Goal: Task Accomplishment & Management: Use online tool/utility

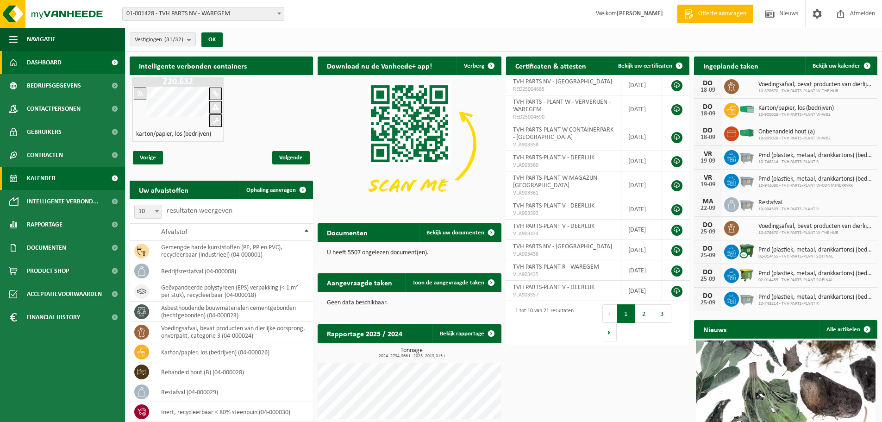
click at [54, 178] on span "Kalender" at bounding box center [41, 178] width 29 height 23
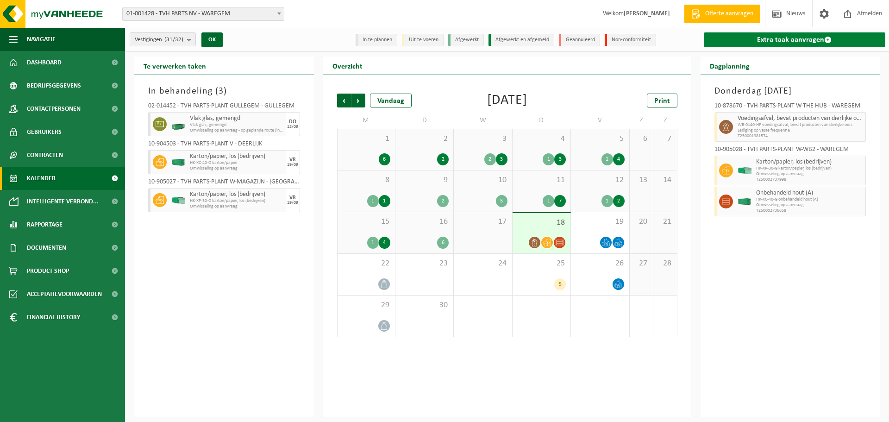
click at [754, 39] on link "Extra taak aanvragen" at bounding box center [795, 39] width 182 height 15
click at [789, 37] on link "Extra taak aanvragen" at bounding box center [795, 39] width 182 height 15
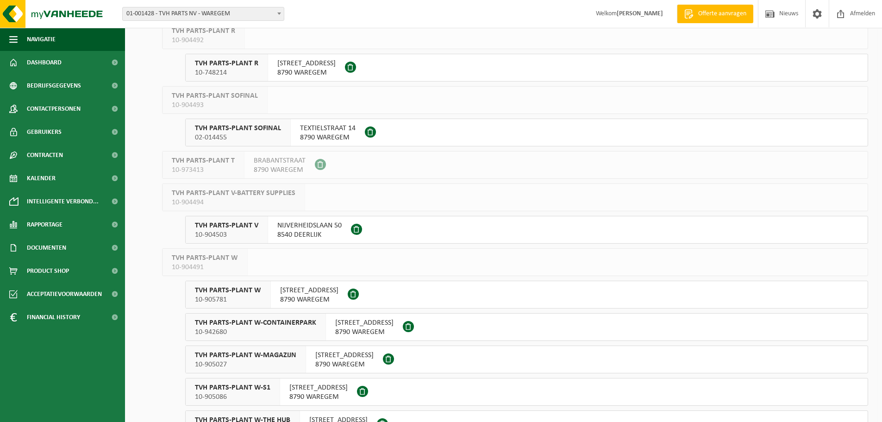
scroll to position [556, 0]
click at [239, 73] on span "10-748214" at bounding box center [226, 72] width 63 height 9
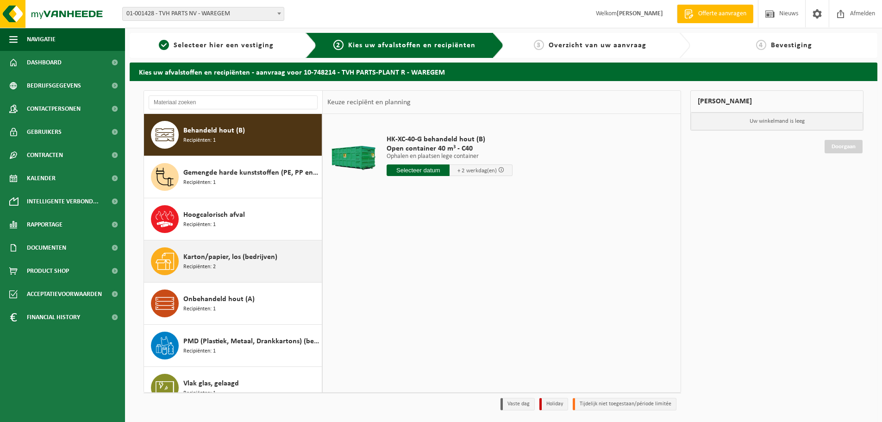
click at [240, 264] on div "Karton/papier, los (bedrijven) Recipiënten: 2" at bounding box center [251, 261] width 136 height 28
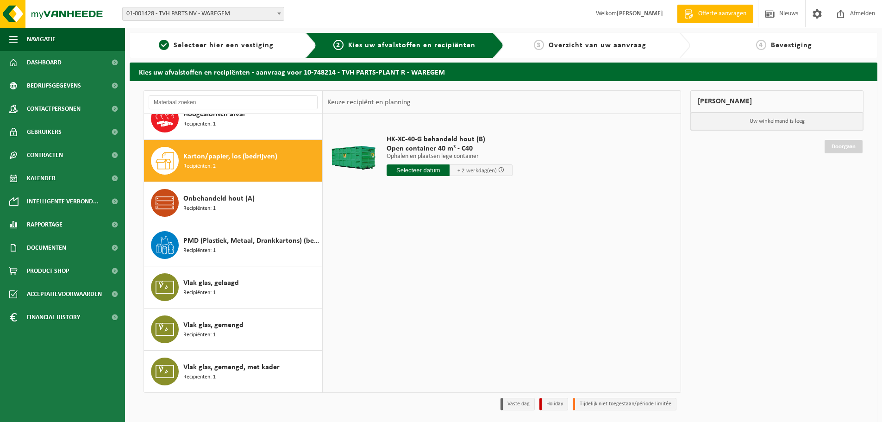
scroll to position [101, 0]
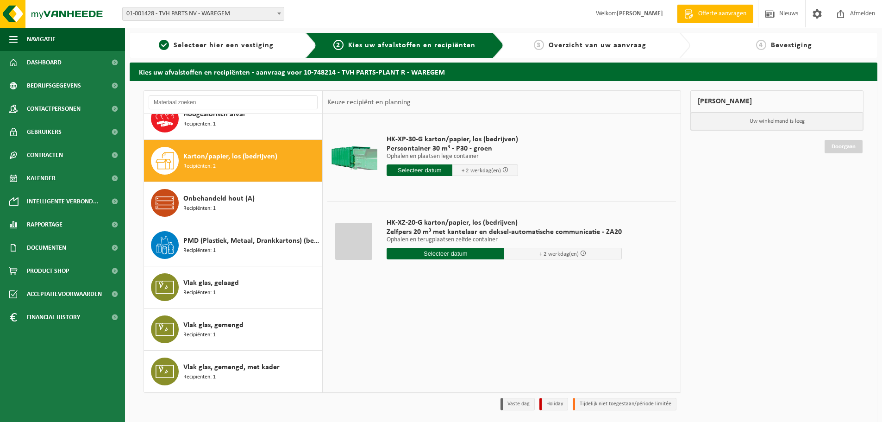
click at [439, 253] on input "text" at bounding box center [446, 254] width 118 height 12
click at [464, 335] on div "19" at bounding box center [460, 335] width 16 height 15
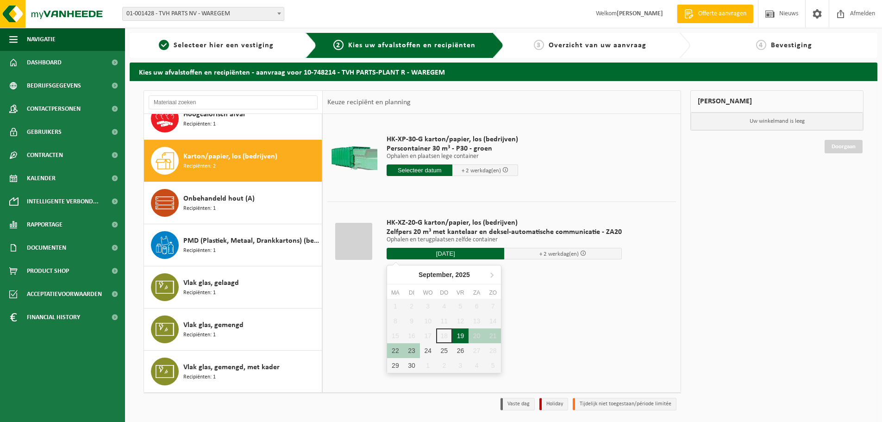
type input "Van 2025-09-19"
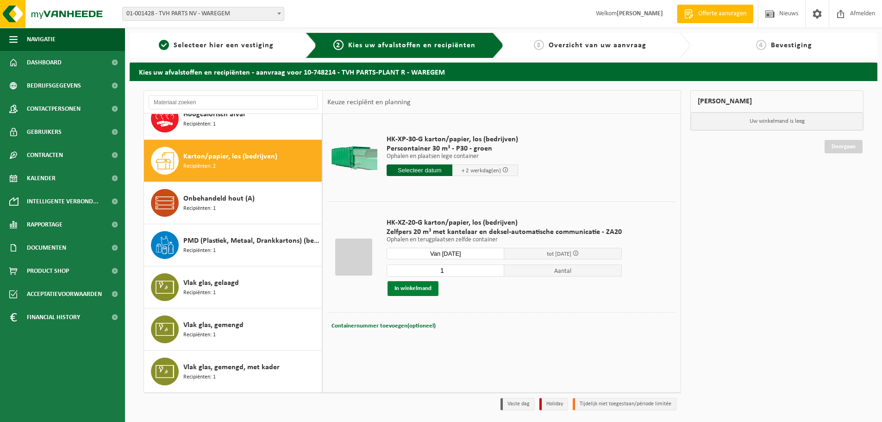
click at [413, 290] on button "In winkelmand" at bounding box center [413, 288] width 51 height 15
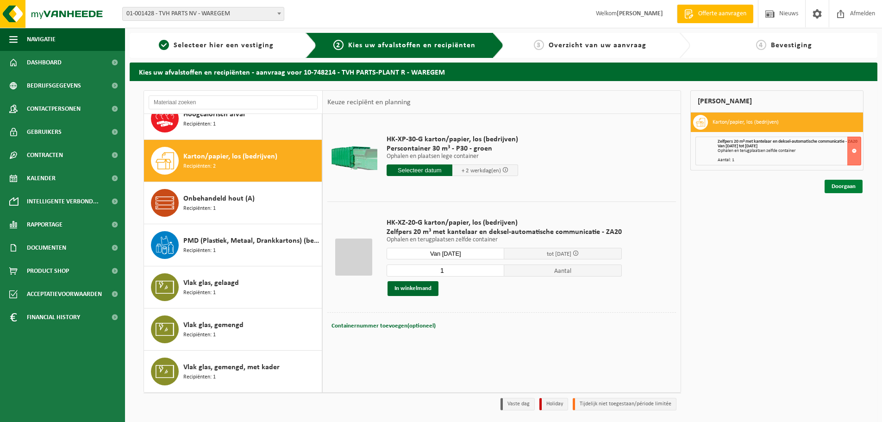
click at [829, 186] on link "Doorgaan" at bounding box center [844, 186] width 38 height 13
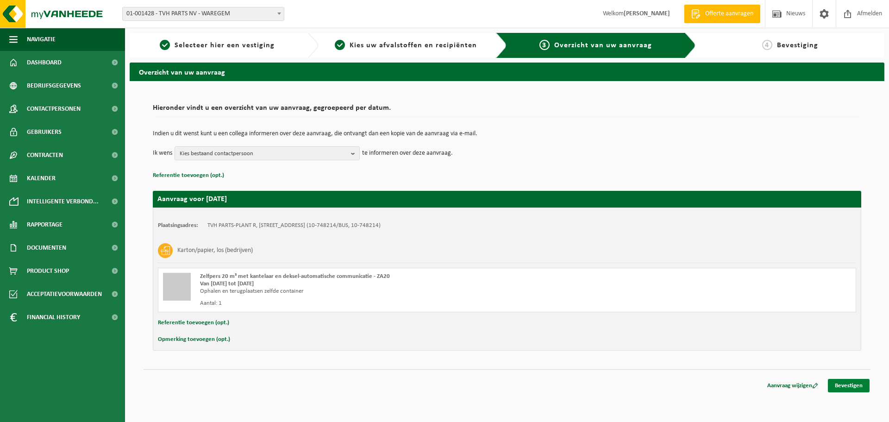
click at [855, 389] on link "Bevestigen" at bounding box center [849, 385] width 42 height 13
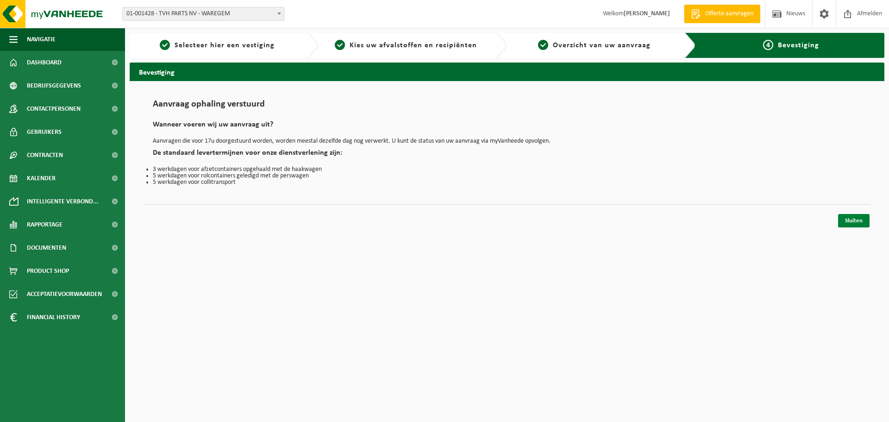
click at [849, 225] on link "Sluiten" at bounding box center [853, 220] width 31 height 13
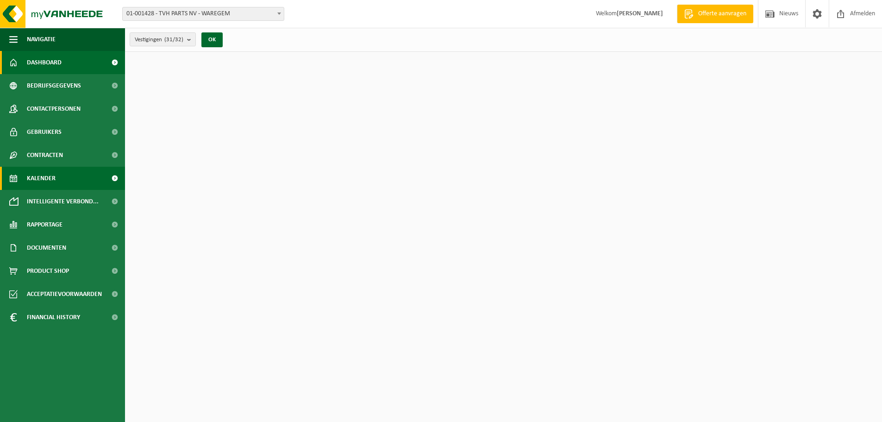
click at [20, 173] on link "Kalender" at bounding box center [62, 178] width 125 height 23
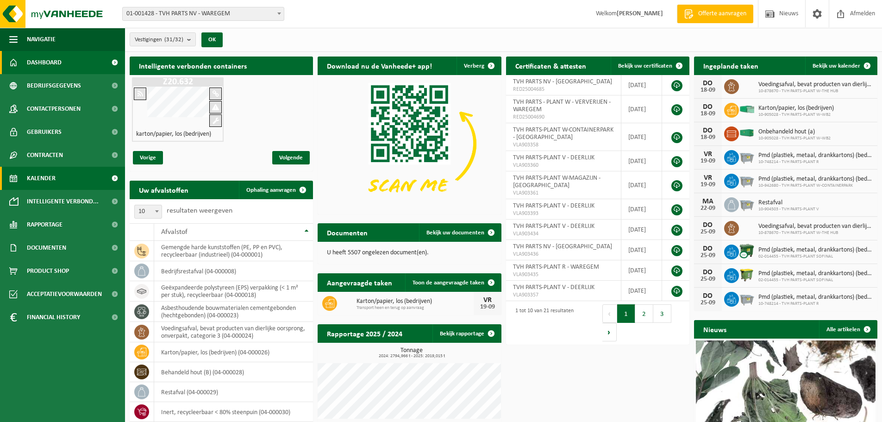
click at [29, 174] on span "Kalender" at bounding box center [41, 178] width 29 height 23
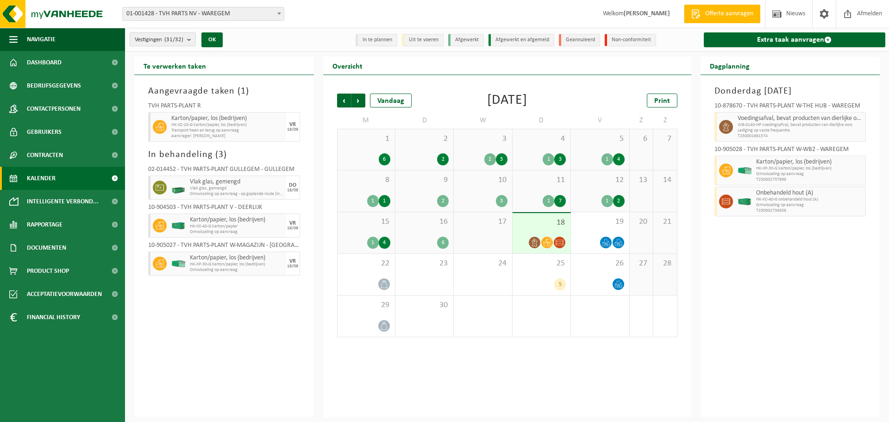
click at [62, 180] on link "Kalender" at bounding box center [62, 178] width 125 height 23
click at [781, 39] on link "Extra taak aanvragen" at bounding box center [795, 39] width 182 height 15
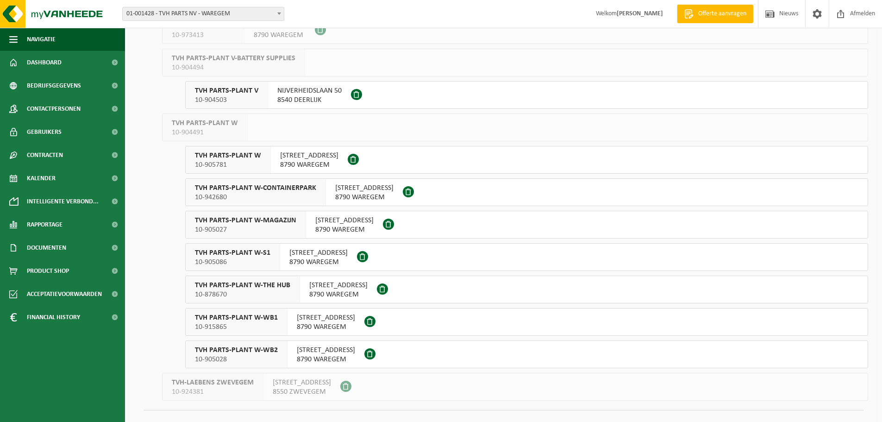
scroll to position [706, 0]
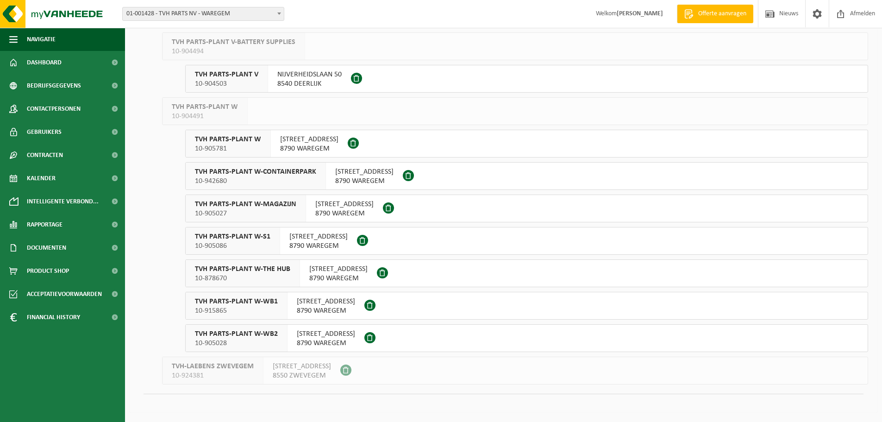
click at [248, 240] on span "TVH PARTS-PLANT W-S1" at bounding box center [232, 236] width 75 height 9
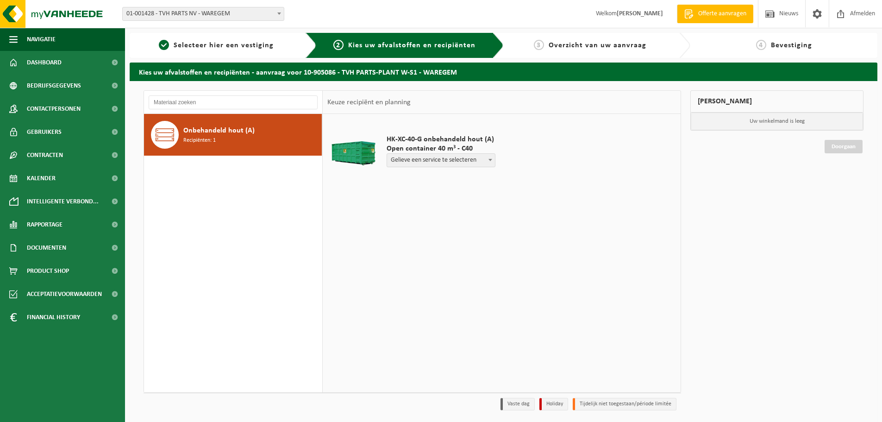
click at [437, 159] on span "Gelieve een service te selecteren" at bounding box center [441, 160] width 108 height 13
select select "P2PL-VEL-090886_HK-XC-40-GN-00_04-000200_46"
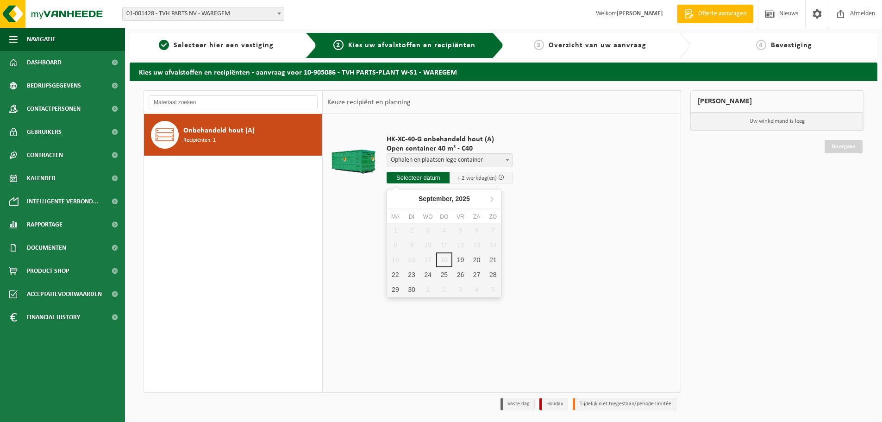
click at [437, 181] on input "text" at bounding box center [418, 178] width 63 height 12
click at [464, 261] on div "19" at bounding box center [460, 259] width 16 height 15
type input "Van [DATE]"
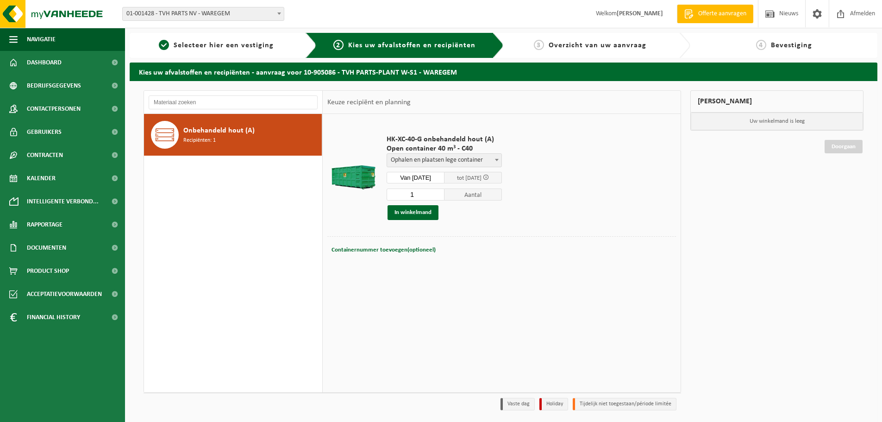
click at [561, 210] on td "HK-XC-40-G onbehandeld hout (A) Open container 40 m³ - C40 Gelieve een service …" at bounding box center [528, 178] width 296 height 118
click at [413, 218] on button "In winkelmand" at bounding box center [413, 212] width 51 height 15
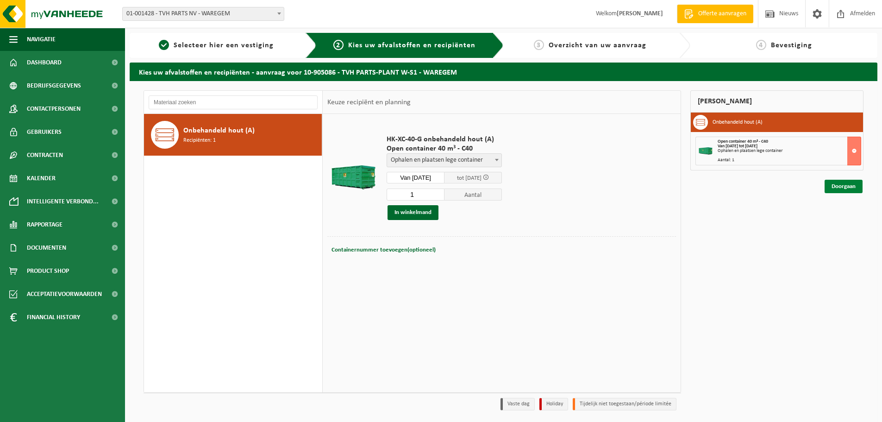
click at [836, 186] on link "Doorgaan" at bounding box center [844, 186] width 38 height 13
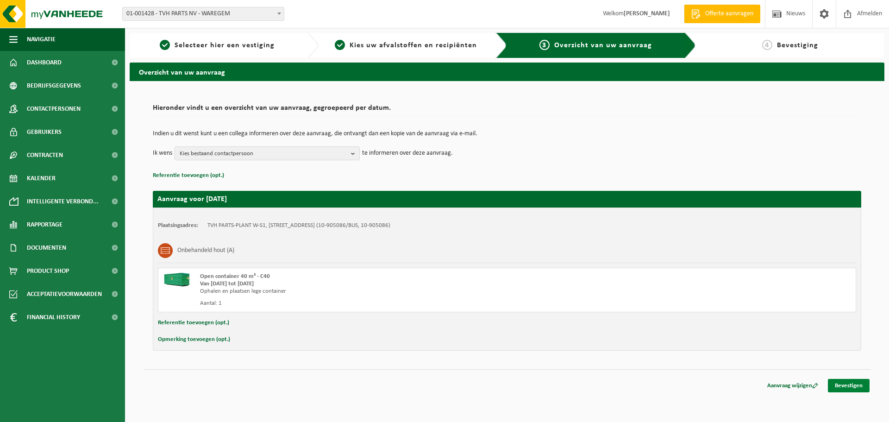
click at [856, 383] on link "Bevestigen" at bounding box center [849, 385] width 42 height 13
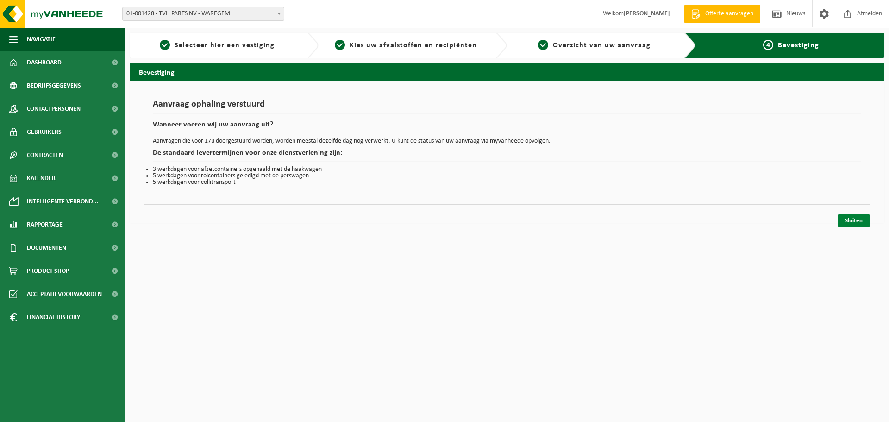
click at [842, 224] on link "Sluiten" at bounding box center [853, 220] width 31 height 13
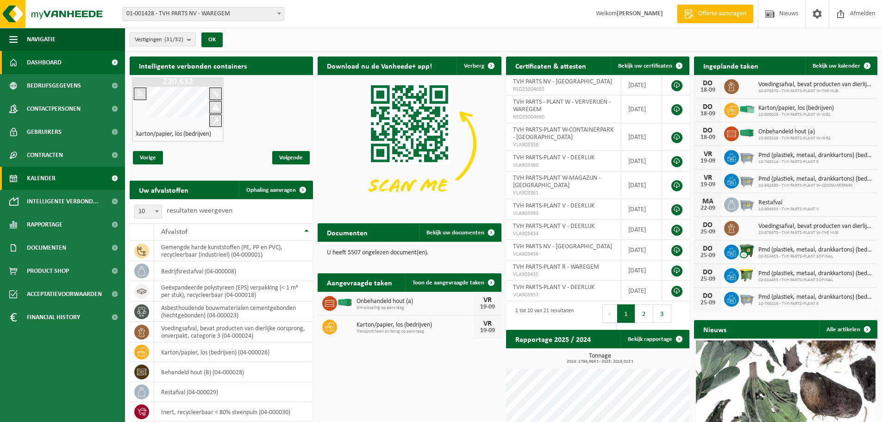
click at [47, 182] on span "Kalender" at bounding box center [41, 178] width 29 height 23
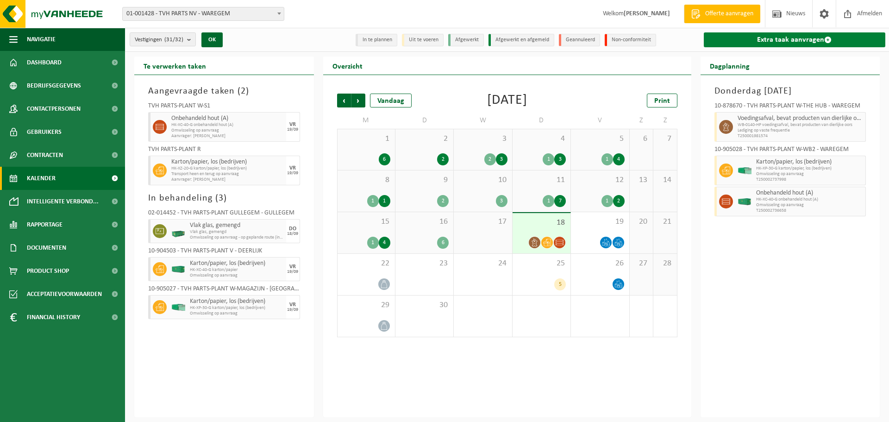
click at [793, 47] on link "Extra taak aanvragen" at bounding box center [795, 39] width 182 height 15
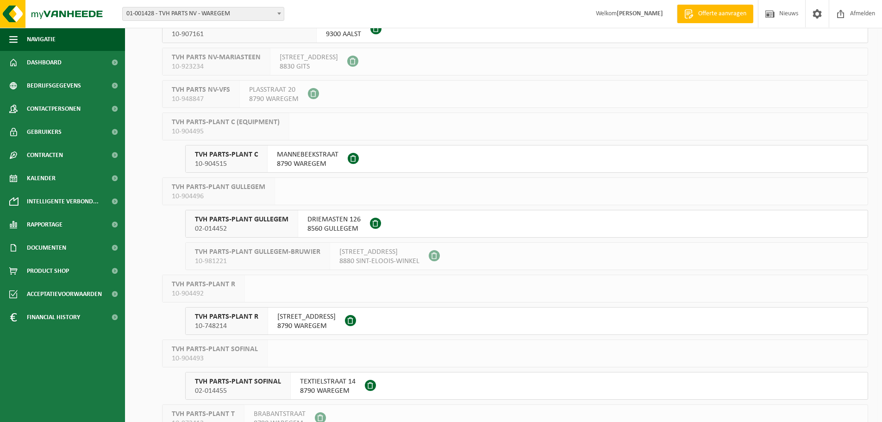
scroll to position [324, 0]
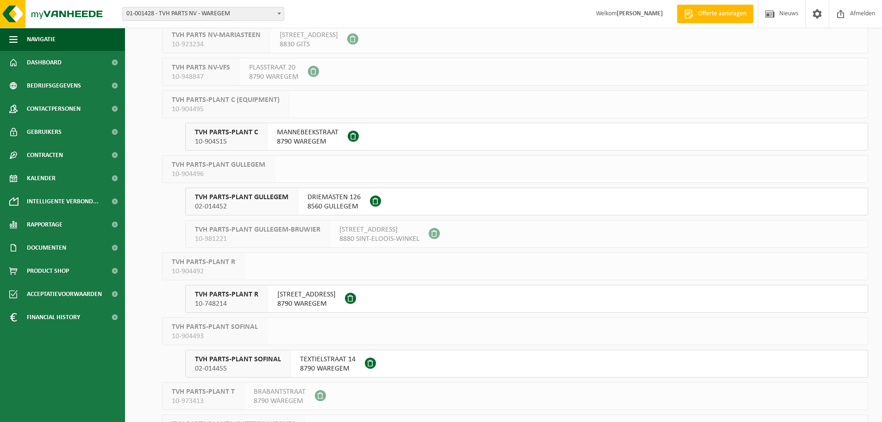
click at [241, 297] on span "TVH PARTS-PLANT R" at bounding box center [226, 294] width 63 height 9
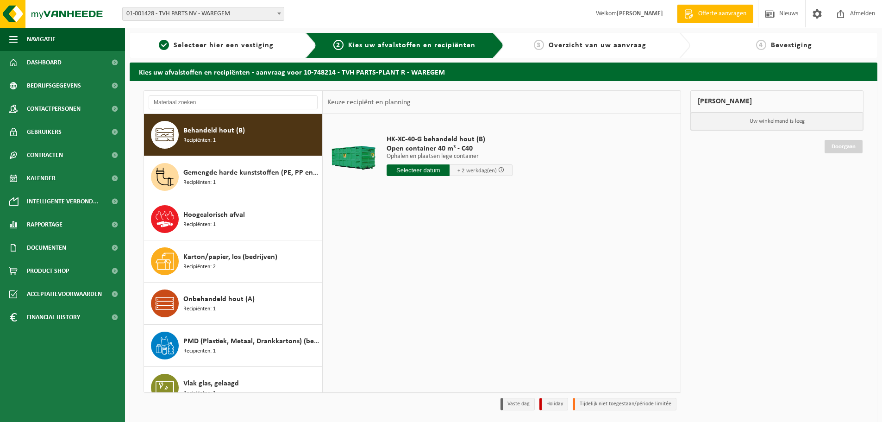
click at [399, 171] on input "text" at bounding box center [418, 170] width 63 height 12
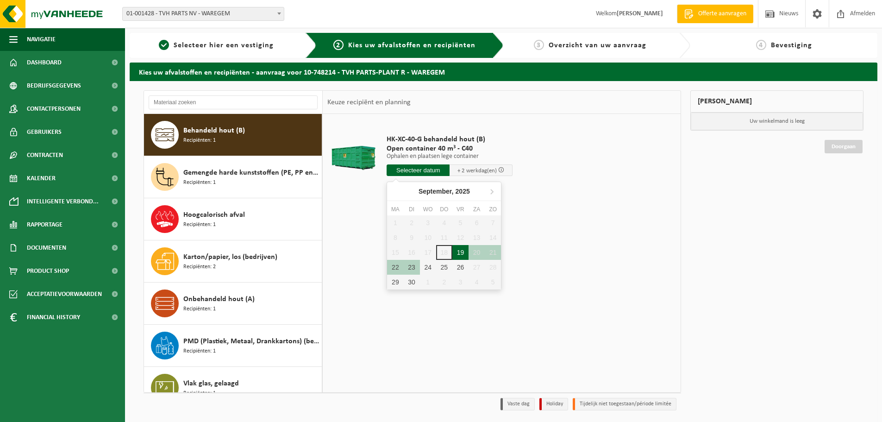
click at [463, 252] on div "19" at bounding box center [460, 252] width 16 height 15
type input "Van 2025-09-19"
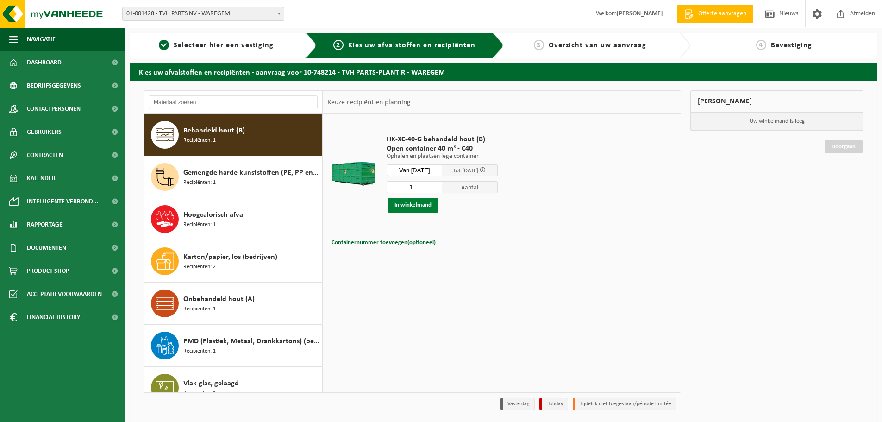
click at [421, 207] on button "In winkelmand" at bounding box center [413, 205] width 51 height 15
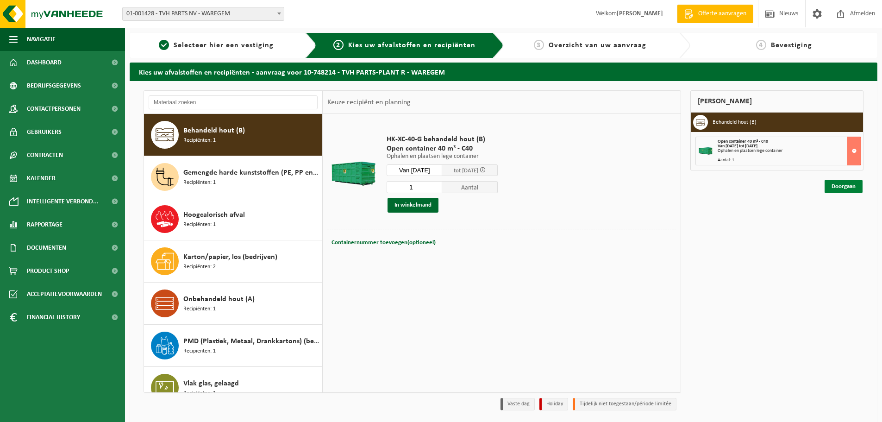
click at [855, 186] on link "Doorgaan" at bounding box center [844, 186] width 38 height 13
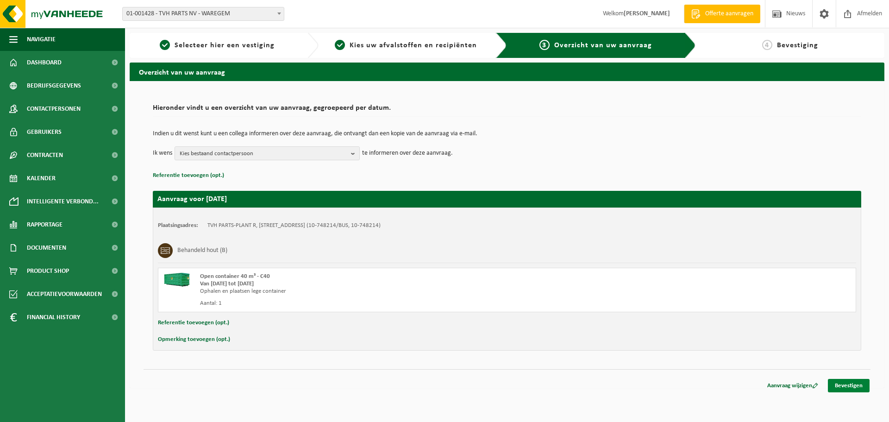
click at [848, 385] on link "Bevestigen" at bounding box center [849, 385] width 42 height 13
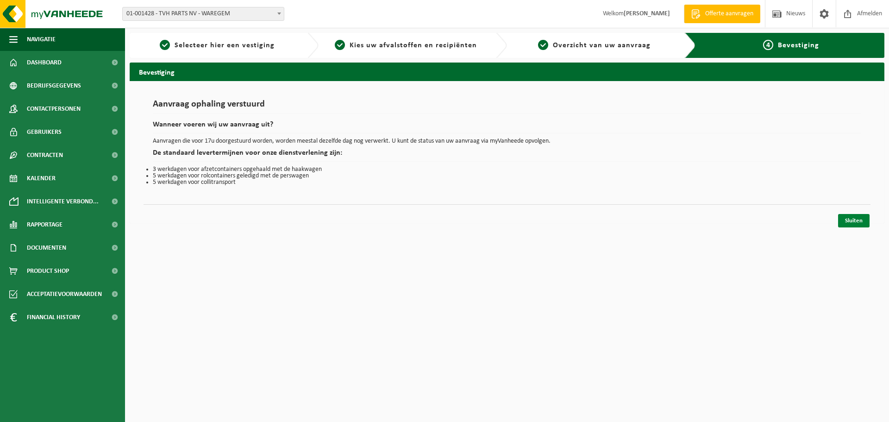
click at [848, 225] on link "Sluiten" at bounding box center [853, 220] width 31 height 13
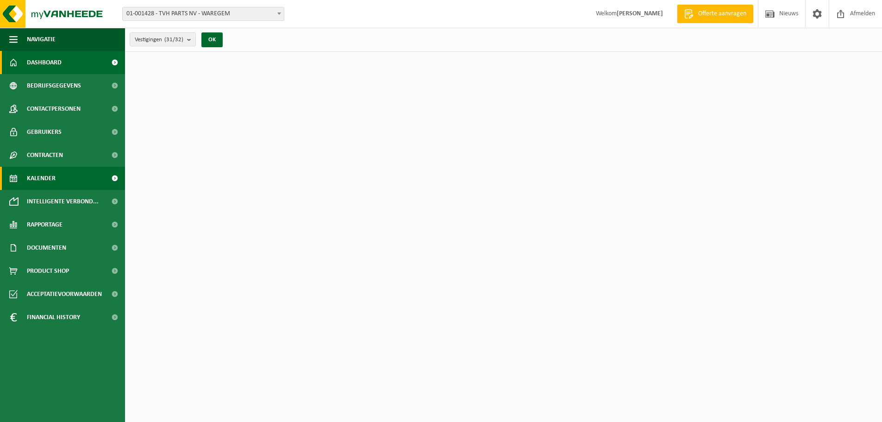
click at [46, 178] on span "Kalender" at bounding box center [41, 178] width 29 height 23
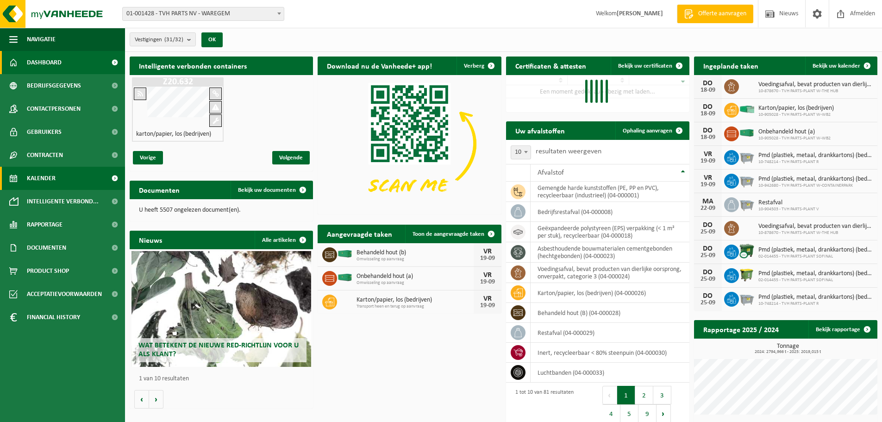
click at [45, 170] on span "Kalender" at bounding box center [41, 178] width 29 height 23
click at [45, 181] on span "Kalender" at bounding box center [41, 178] width 29 height 23
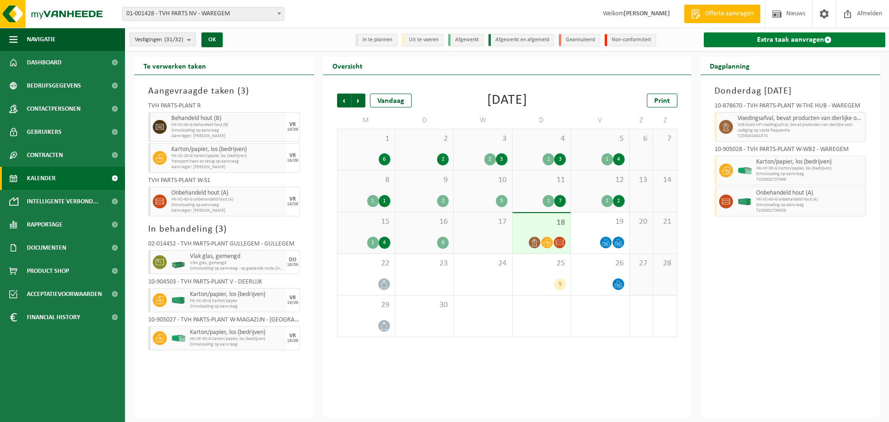
click at [794, 40] on link "Extra taak aanvragen" at bounding box center [795, 39] width 182 height 15
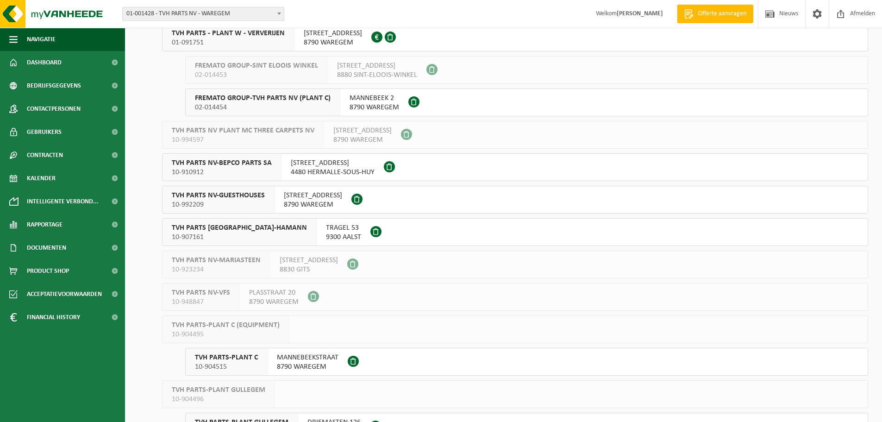
scroll to position [278, 0]
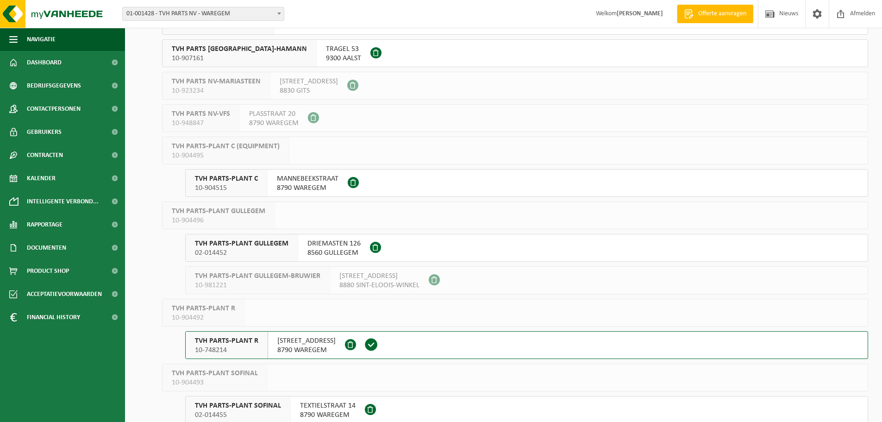
click at [246, 346] on span "10-748214" at bounding box center [226, 350] width 63 height 9
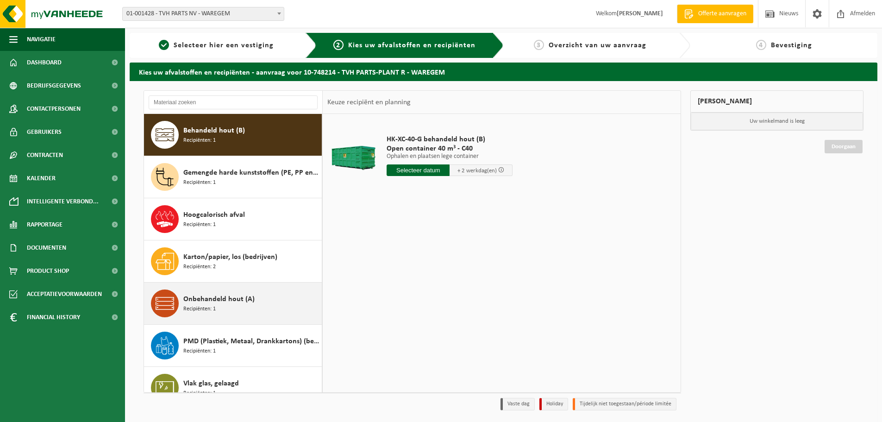
click at [226, 302] on span "Onbehandeld hout (A)" at bounding box center [218, 299] width 71 height 11
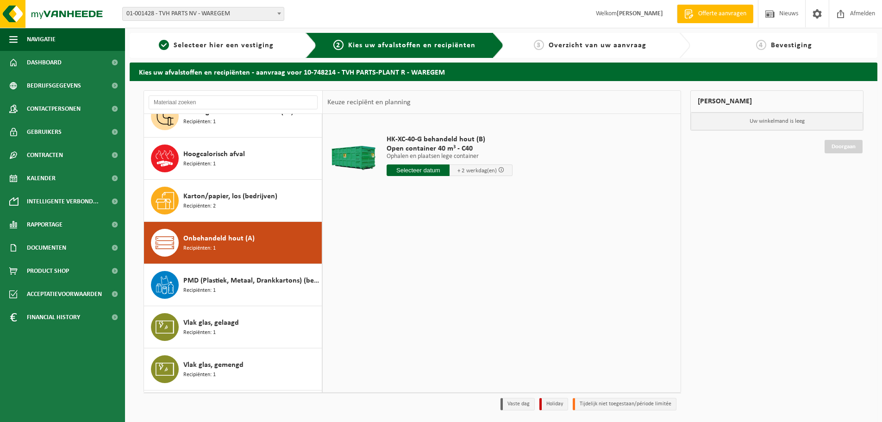
scroll to position [101, 0]
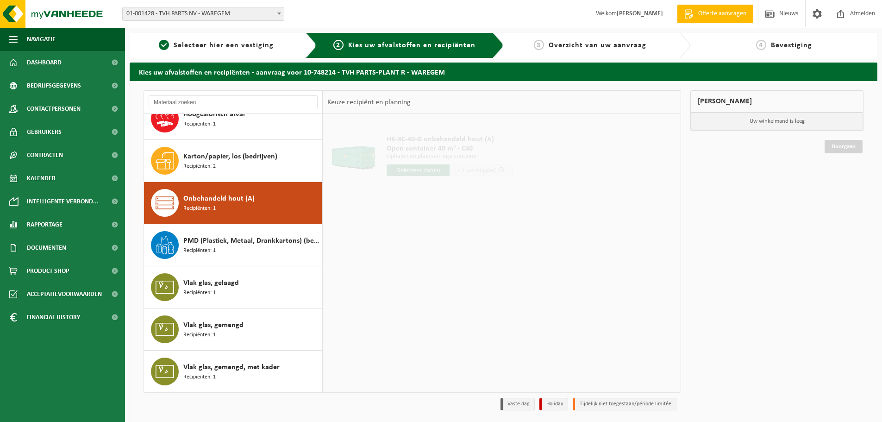
click at [408, 168] on input "text" at bounding box center [418, 170] width 63 height 12
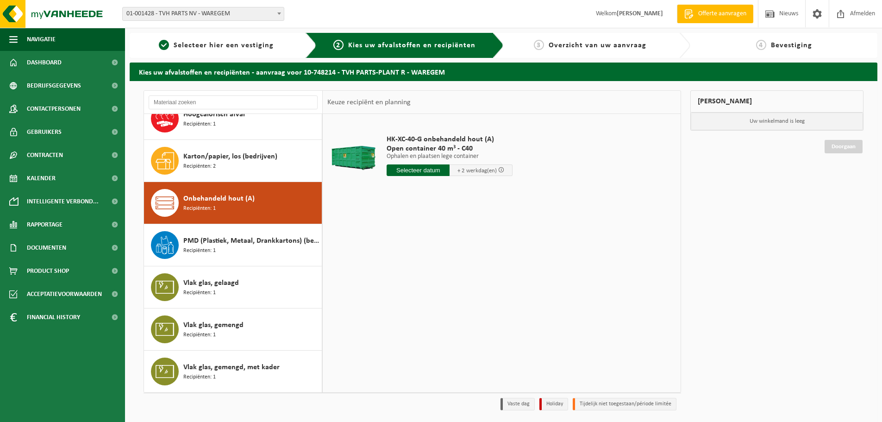
click at [408, 168] on input "text" at bounding box center [418, 170] width 63 height 12
click at [402, 170] on input "text" at bounding box center [418, 170] width 63 height 12
click at [419, 170] on input "text" at bounding box center [418, 170] width 63 height 12
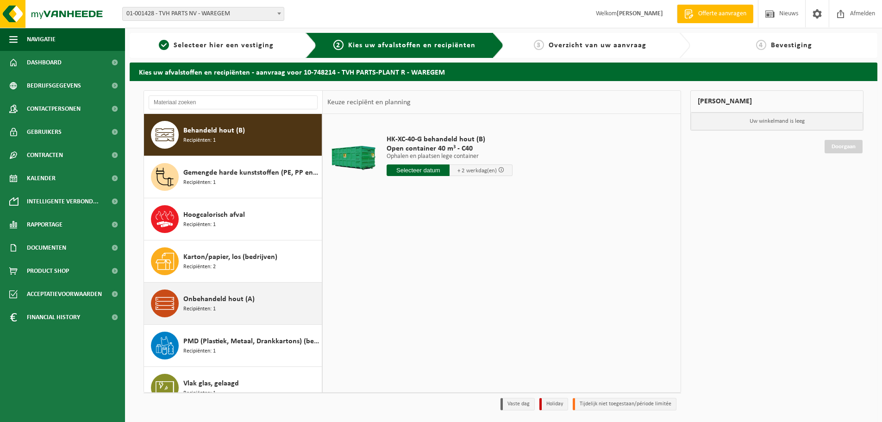
click at [226, 293] on div "Onbehandeld hout (A) Recipiënten: 1" at bounding box center [251, 303] width 136 height 28
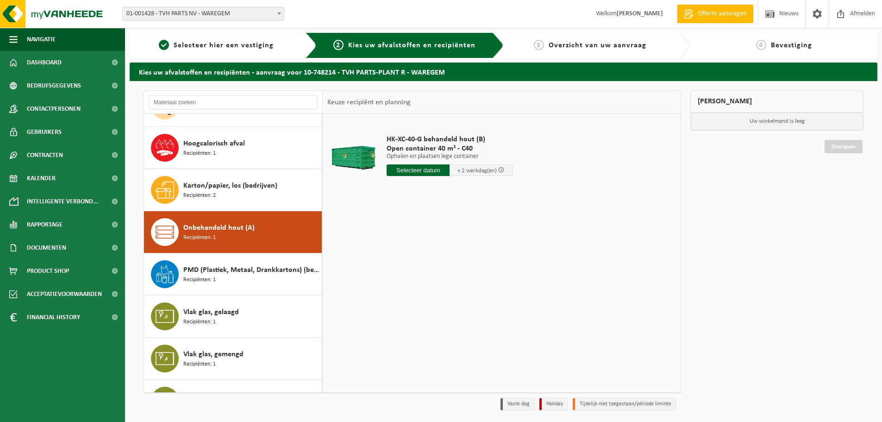
scroll to position [101, 0]
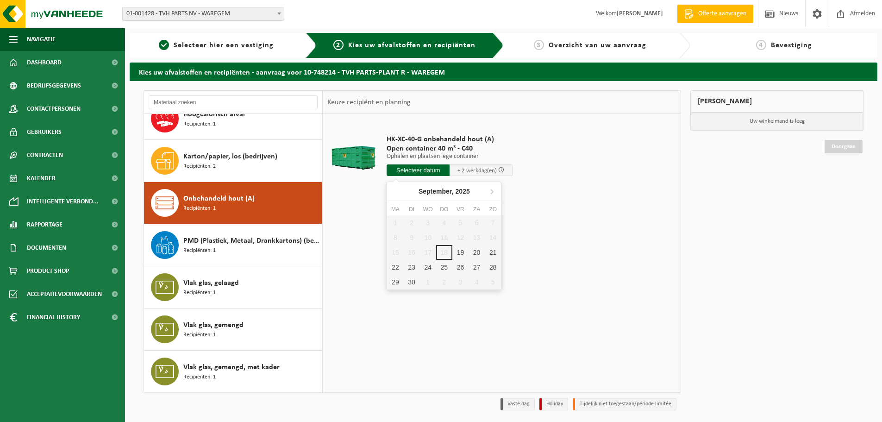
click at [402, 176] on input "text" at bounding box center [418, 170] width 63 height 12
click at [455, 252] on div "19" at bounding box center [460, 252] width 16 height 15
type input "Van 2025-09-19"
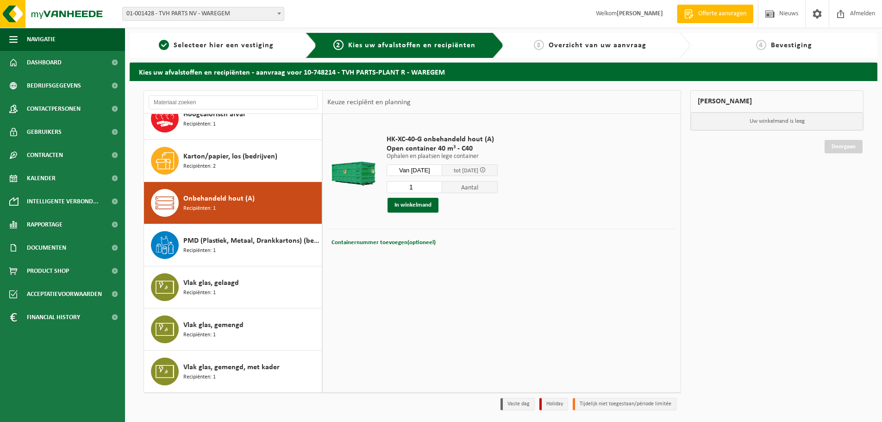
click at [418, 197] on div "1 Aantal In winkelmand" at bounding box center [442, 197] width 111 height 32
click at [413, 202] on button "In winkelmand" at bounding box center [413, 205] width 51 height 15
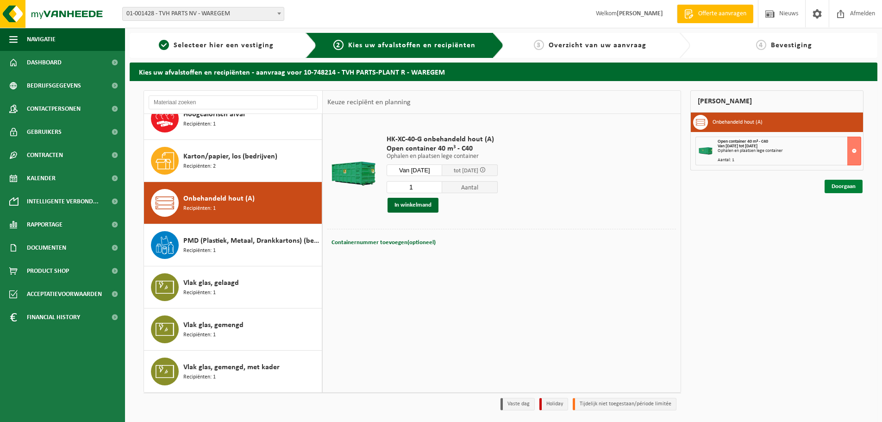
click at [840, 188] on link "Doorgaan" at bounding box center [844, 186] width 38 height 13
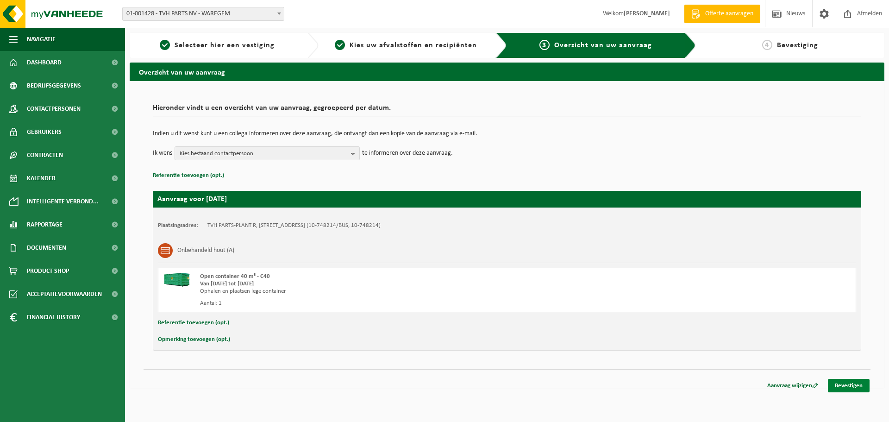
click at [849, 380] on link "Bevestigen" at bounding box center [849, 385] width 42 height 13
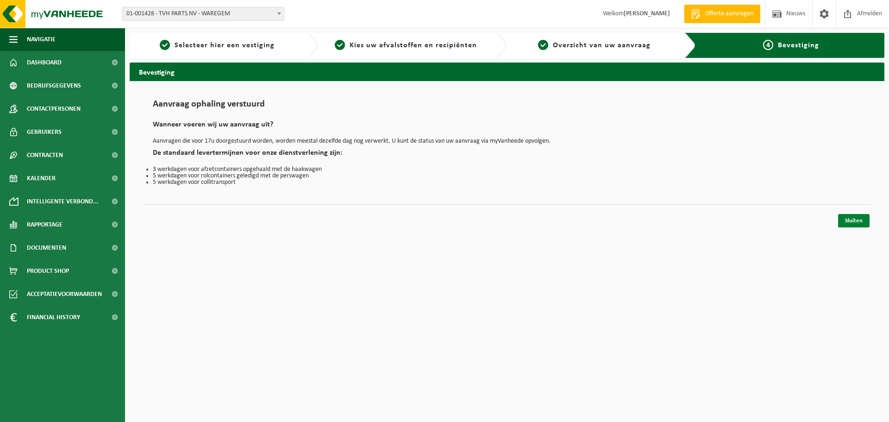
click at [859, 223] on link "Sluiten" at bounding box center [853, 220] width 31 height 13
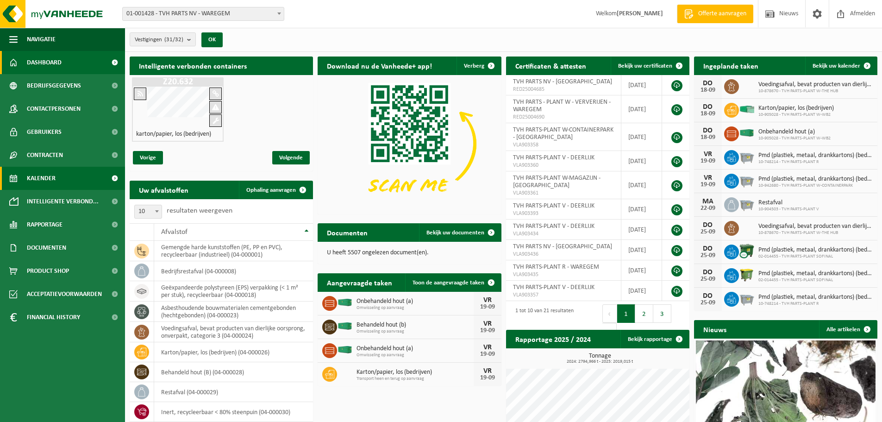
click at [56, 187] on link "Kalender" at bounding box center [62, 178] width 125 height 23
